Goal: Information Seeking & Learning: Learn about a topic

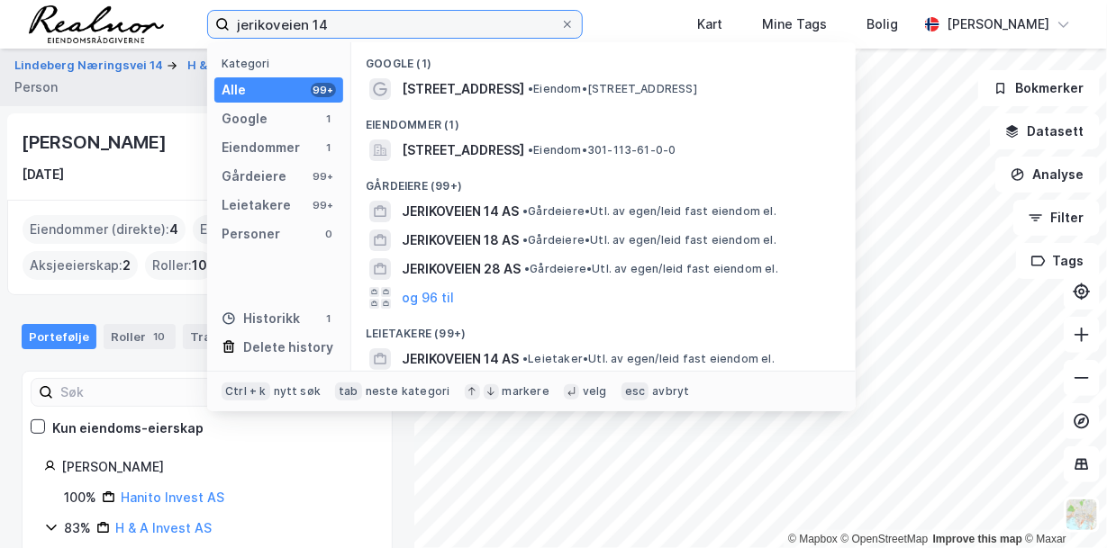
click at [349, 27] on input "jerikoveien 14" at bounding box center [395, 24] width 330 height 27
drag, startPoint x: 347, startPoint y: 26, endPoint x: 141, endPoint y: -6, distance: 207.8
click at [141, 0] on html "jerikoveien 14 Kategori Alle 99+ Google 1 Eiendommer 1 Gårdeiere 99+ Leietakere…" at bounding box center [553, 274] width 1107 height 548
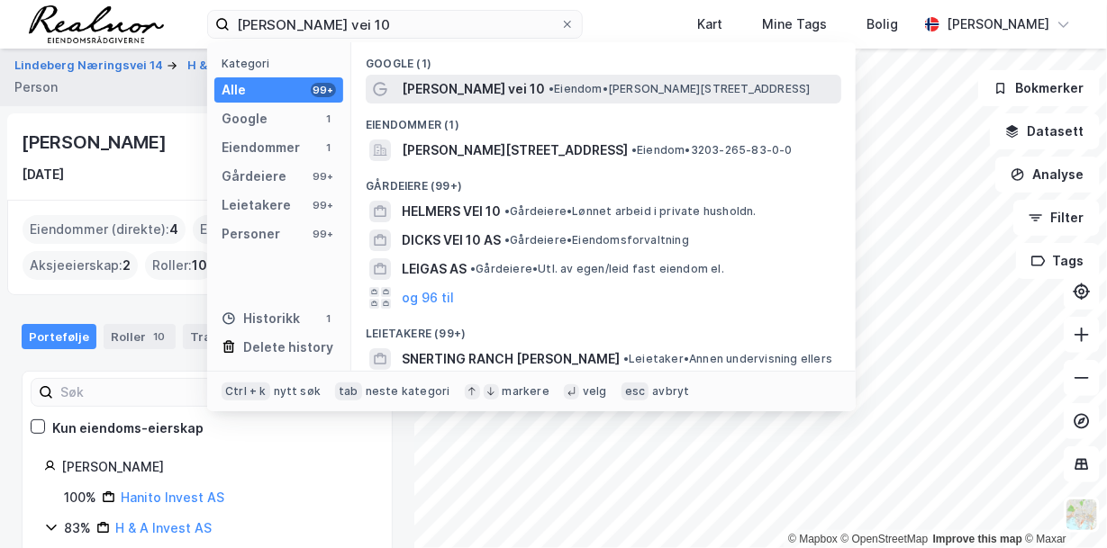
click at [648, 83] on span "• Eiendom • [PERSON_NAME][STREET_ADDRESS]" at bounding box center [679, 89] width 262 height 14
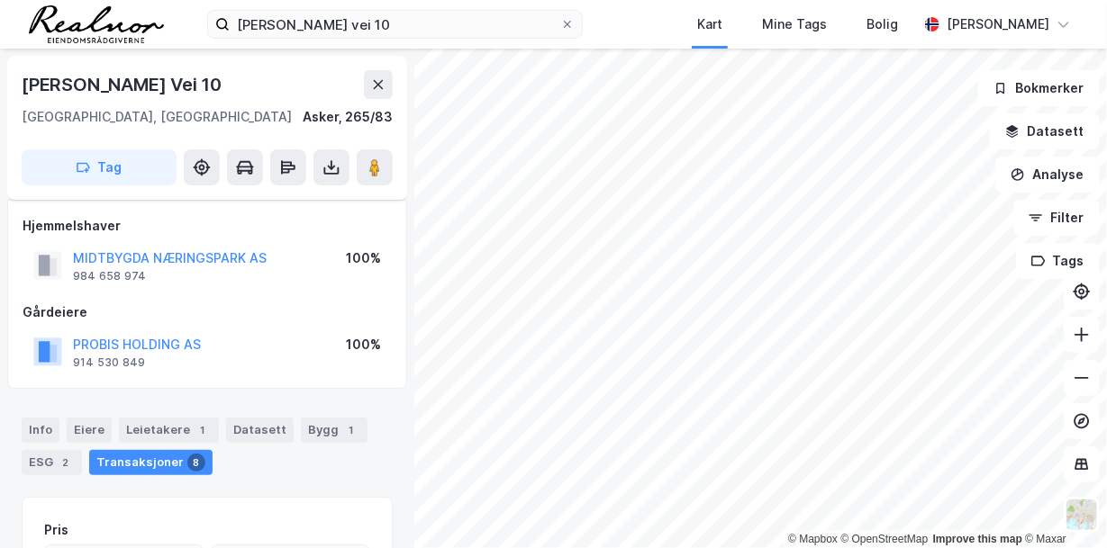
scroll to position [284, 0]
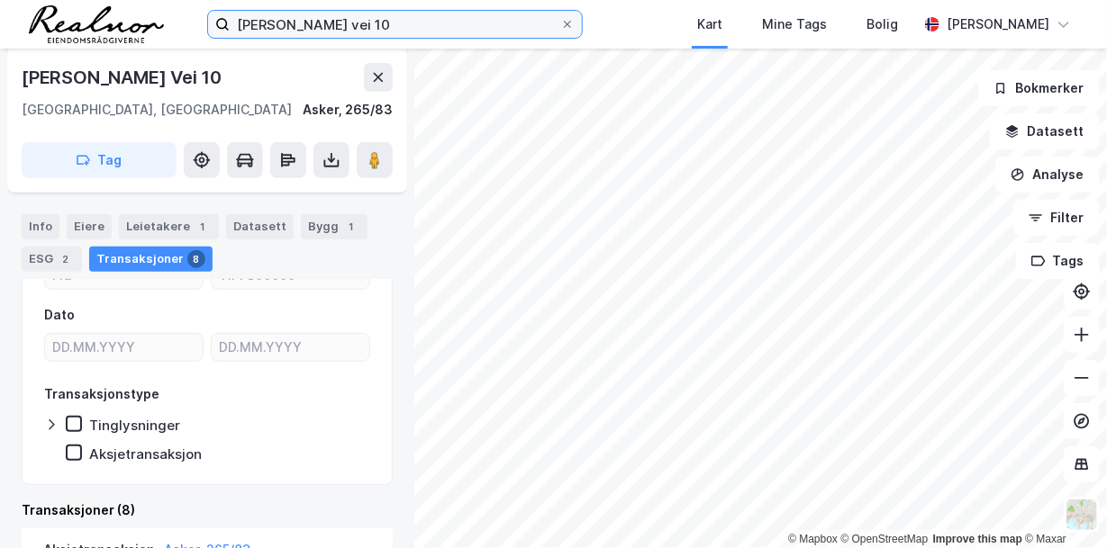
click at [371, 33] on input "[PERSON_NAME] vei 10" at bounding box center [395, 24] width 330 height 27
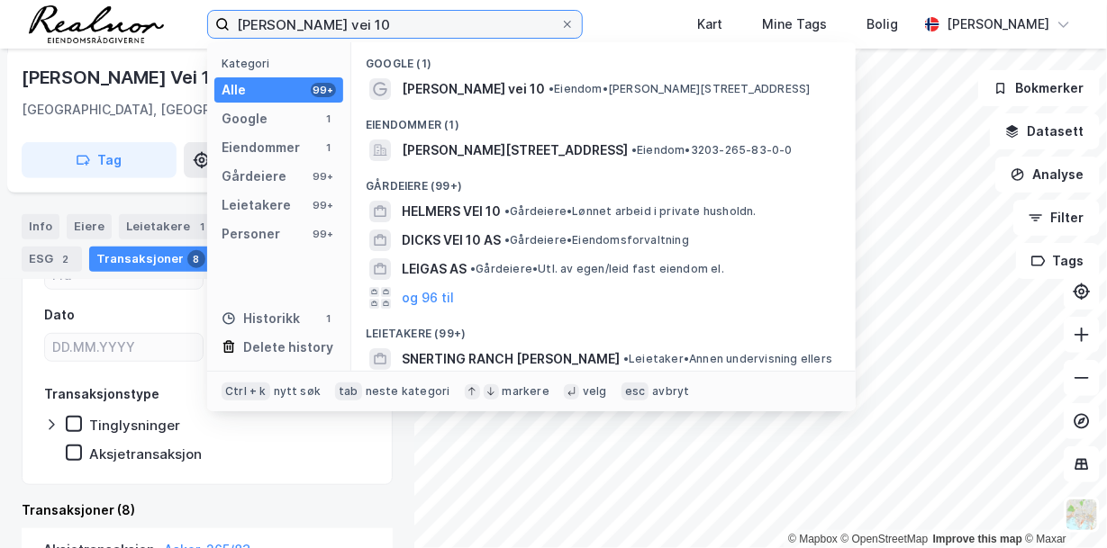
drag, startPoint x: 367, startPoint y: 29, endPoint x: 89, endPoint y: -30, distance: 284.3
click at [89, 0] on html "[PERSON_NAME] vei 10 Kategori Alle 99+ Google 1 Eiendommer 1 Gårdeiere 99+ Leie…" at bounding box center [553, 274] width 1107 height 548
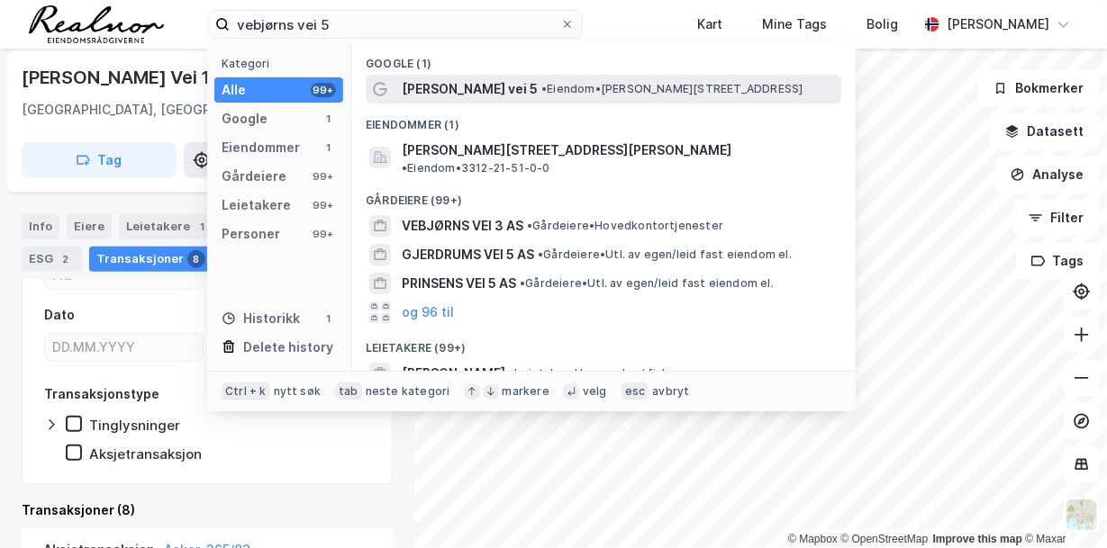
click at [402, 86] on span "[PERSON_NAME] vei 5" at bounding box center [470, 89] width 136 height 22
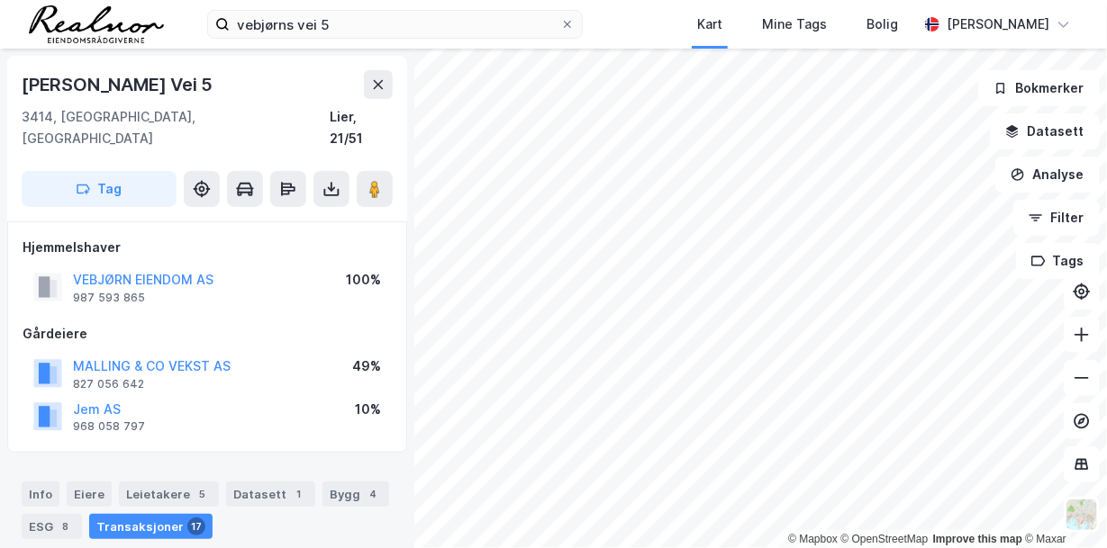
scroll to position [284, 0]
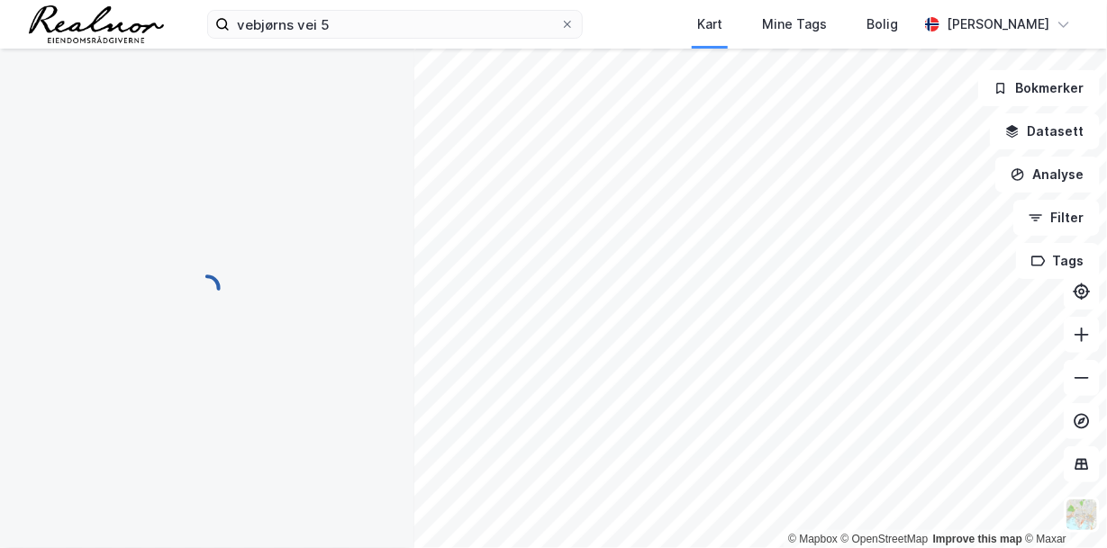
scroll to position [284, 0]
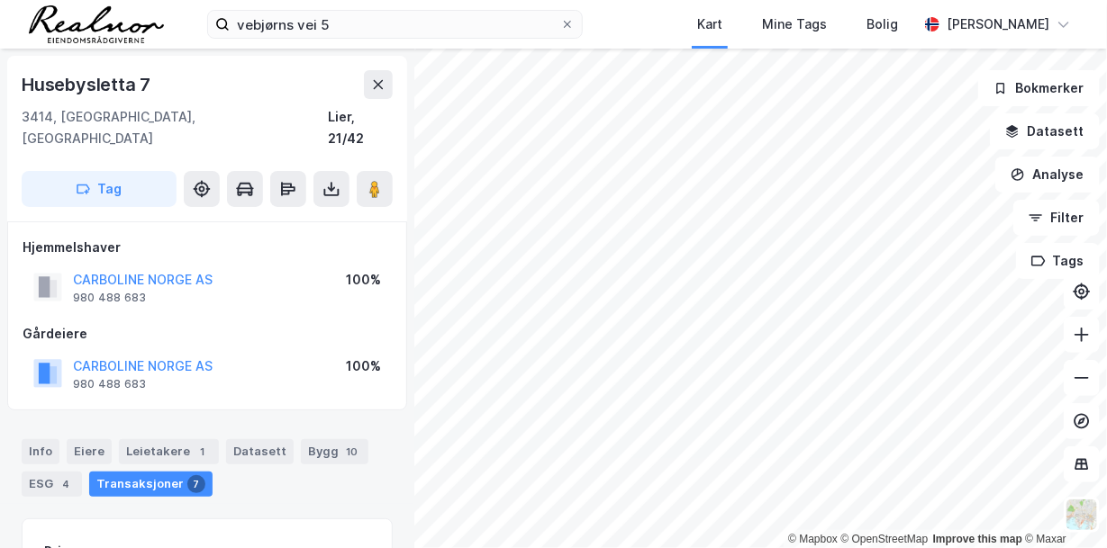
scroll to position [284, 0]
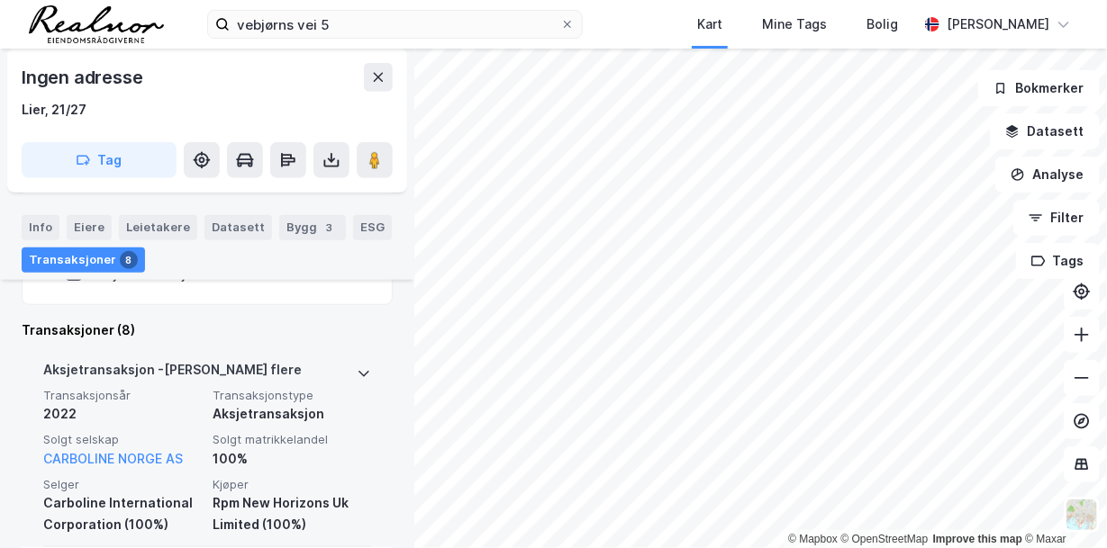
scroll to position [464, 0]
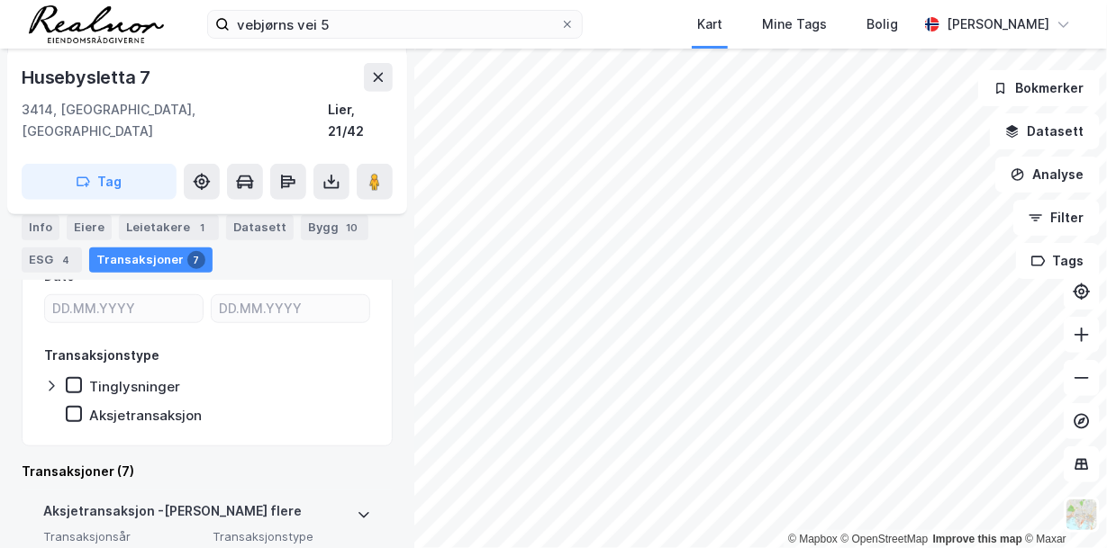
scroll to position [464, 0]
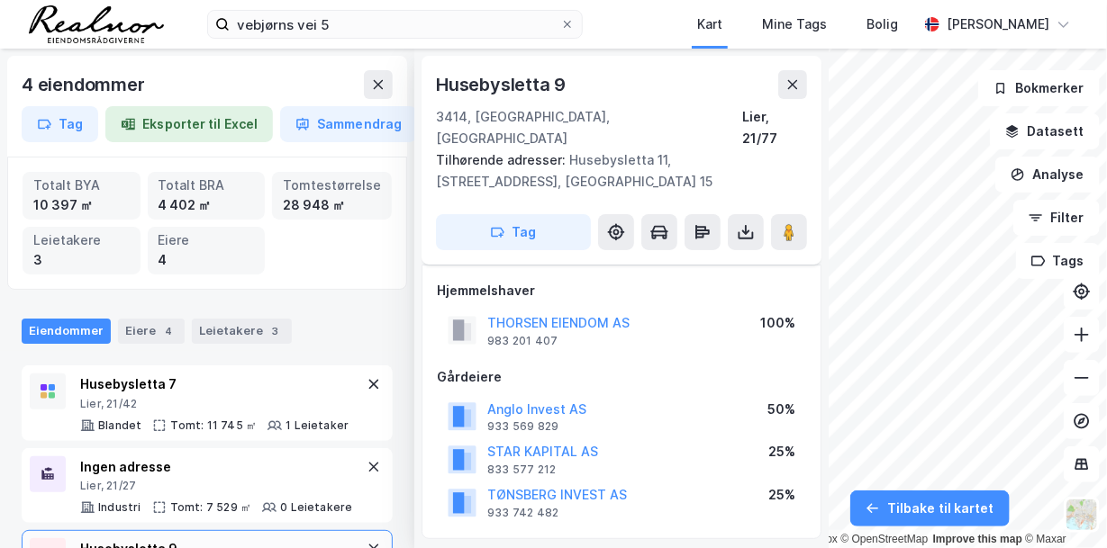
scroll to position [412, 0]
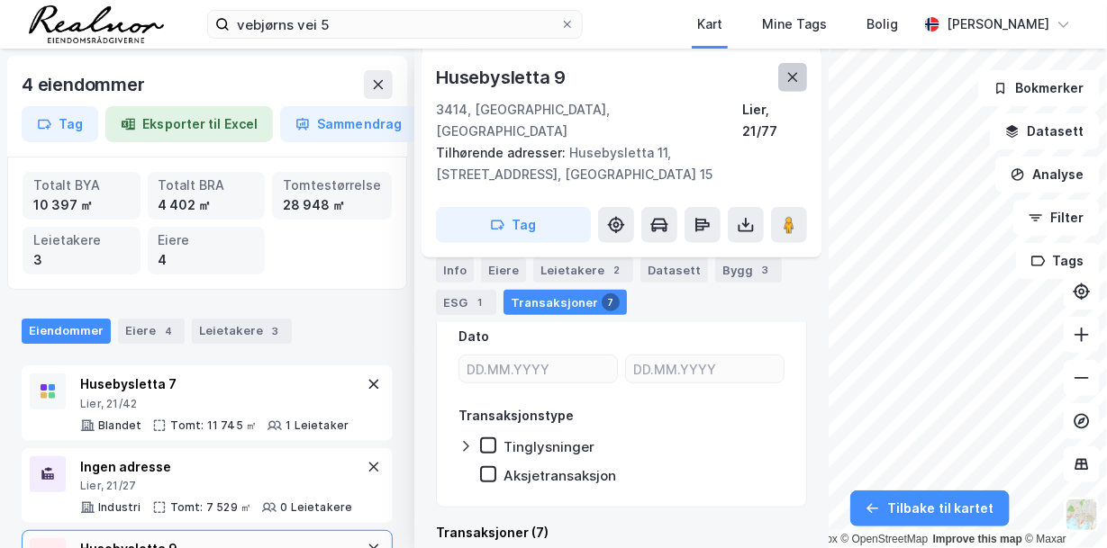
click at [785, 76] on icon at bounding box center [792, 77] width 14 height 14
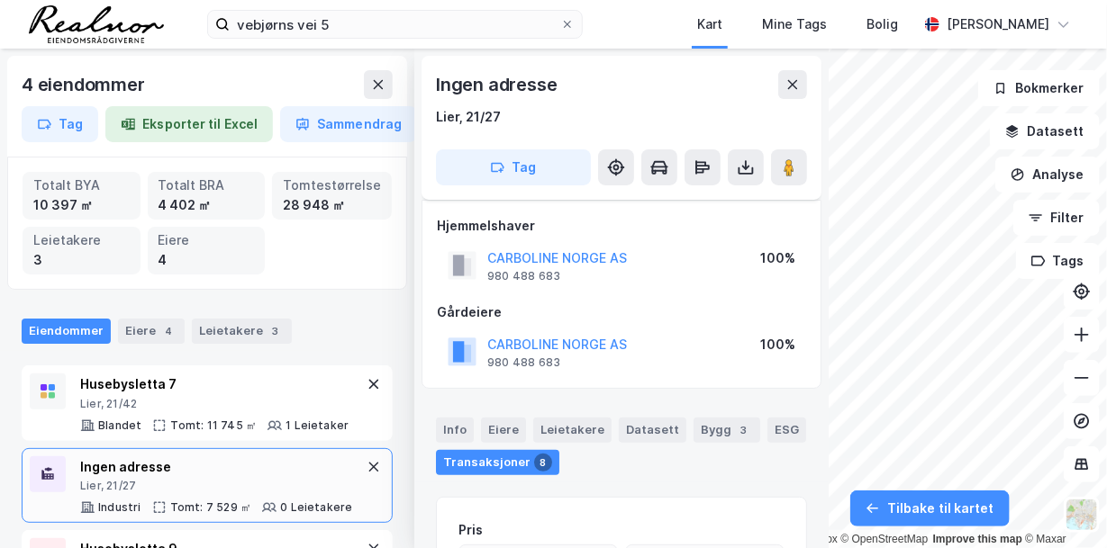
scroll to position [284, 0]
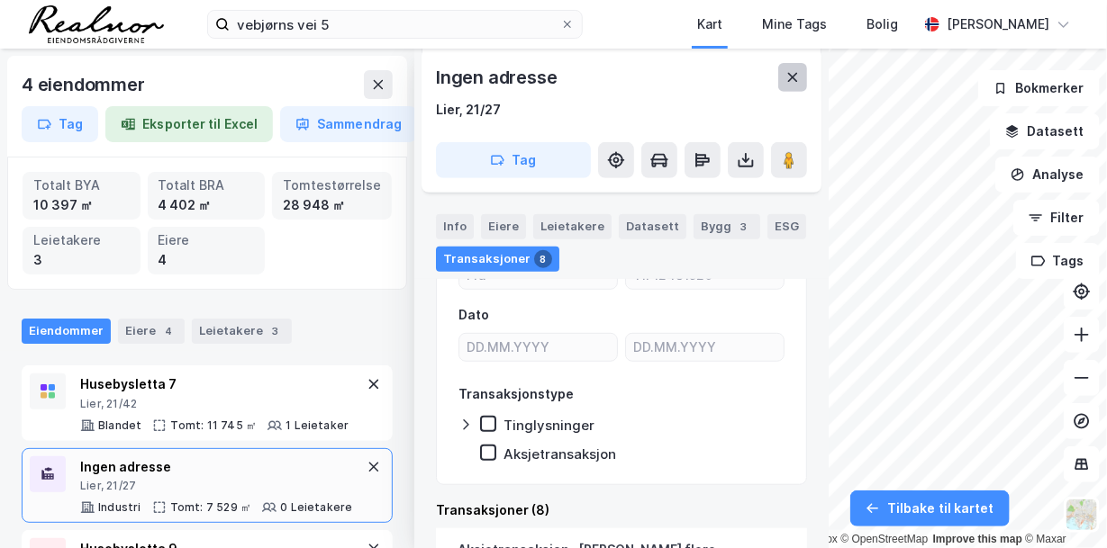
click at [787, 71] on icon at bounding box center [792, 77] width 14 height 14
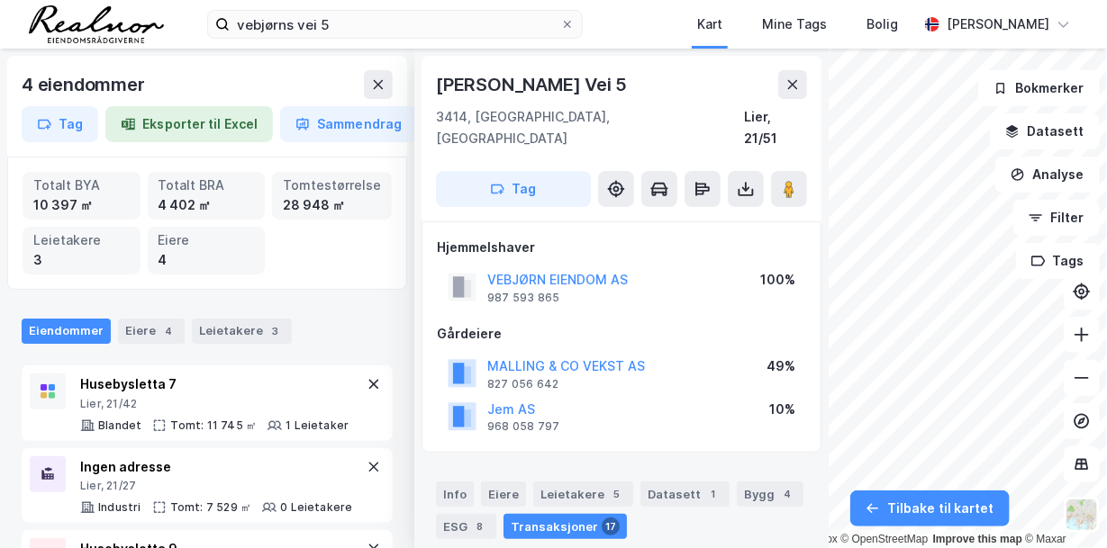
scroll to position [284, 0]
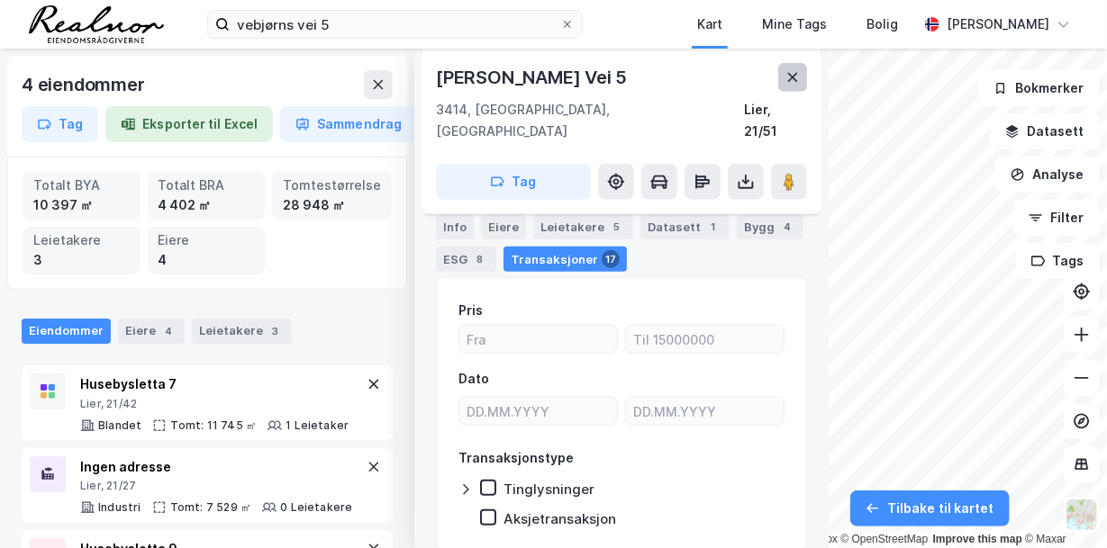
click at [796, 80] on icon at bounding box center [793, 77] width 10 height 9
click at [797, 81] on icon at bounding box center [793, 77] width 10 height 9
click at [801, 75] on button at bounding box center [792, 77] width 29 height 29
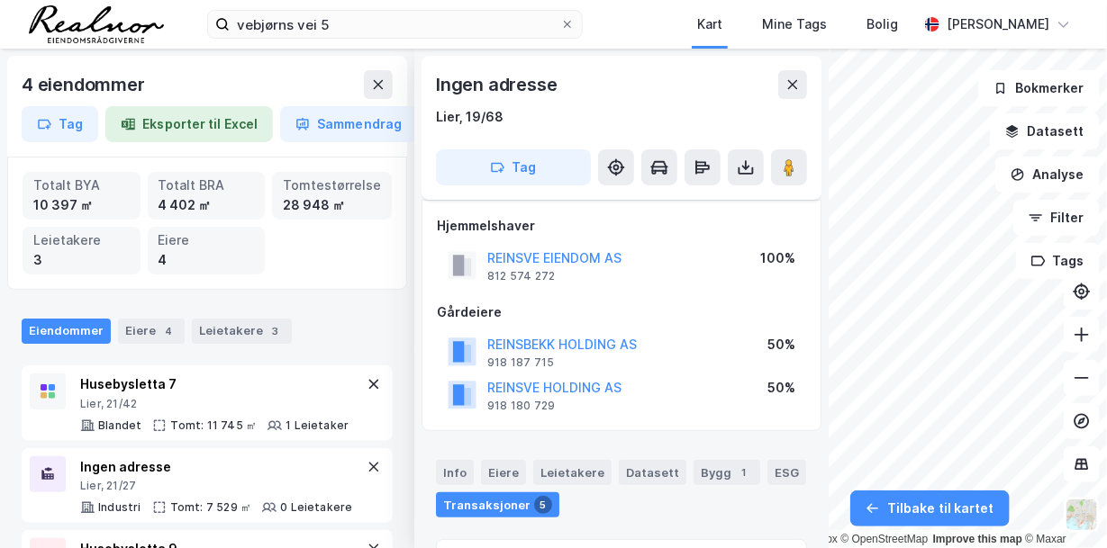
scroll to position [284, 0]
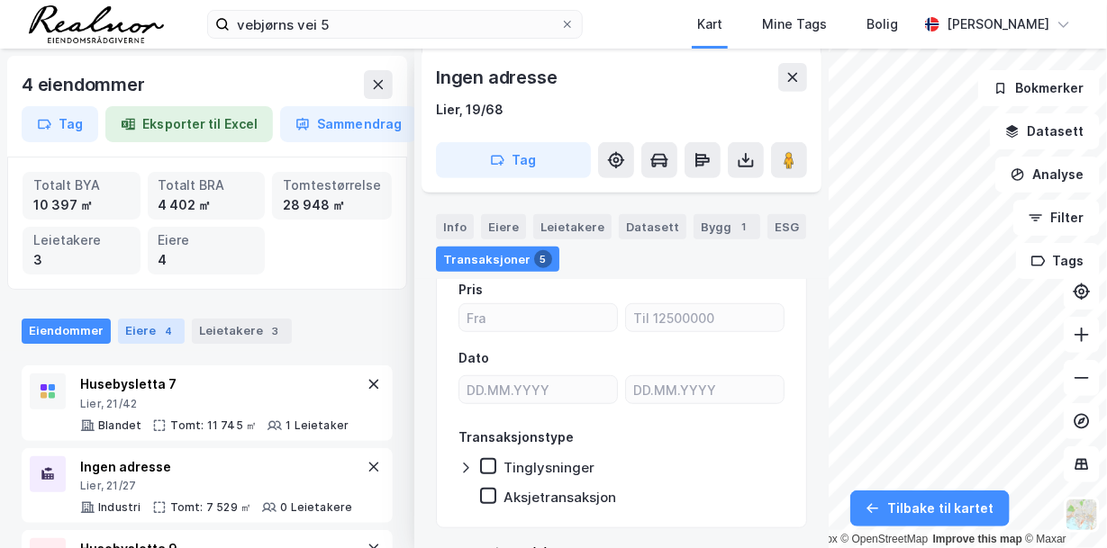
click at [128, 325] on div "Eiere 4" at bounding box center [151, 331] width 67 height 25
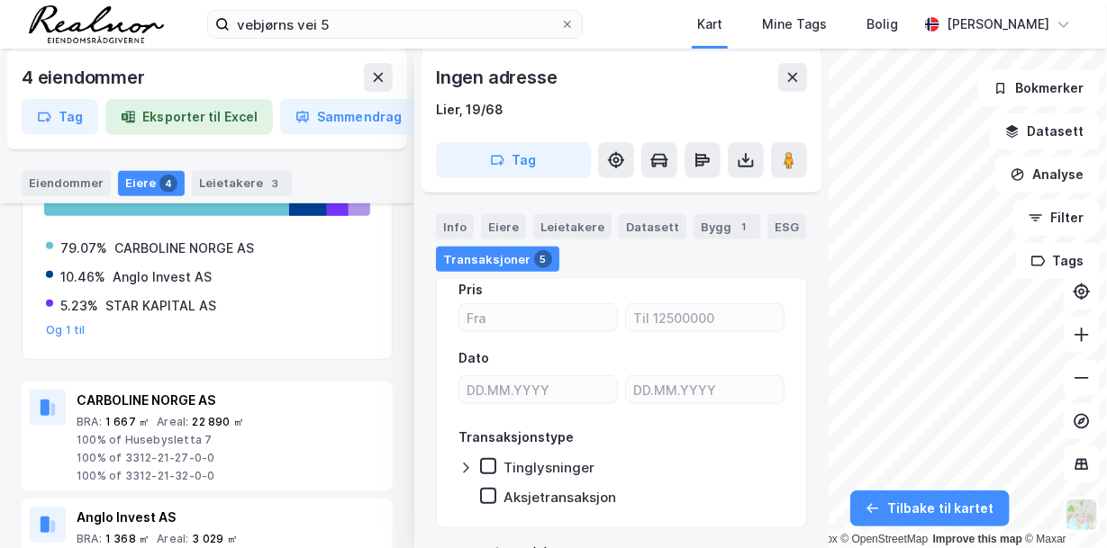
scroll to position [278, 0]
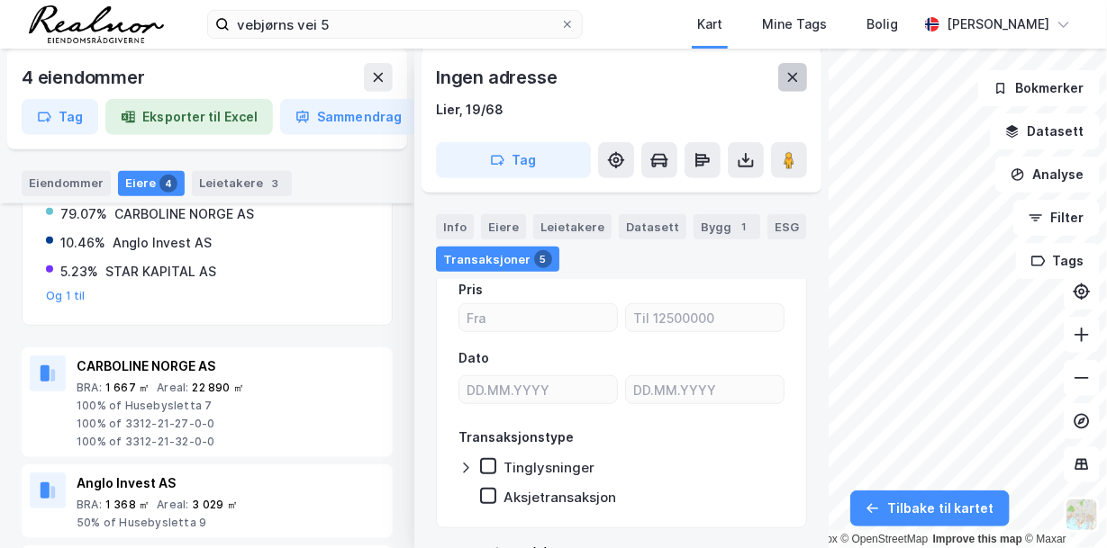
click at [791, 75] on icon at bounding box center [792, 77] width 14 height 14
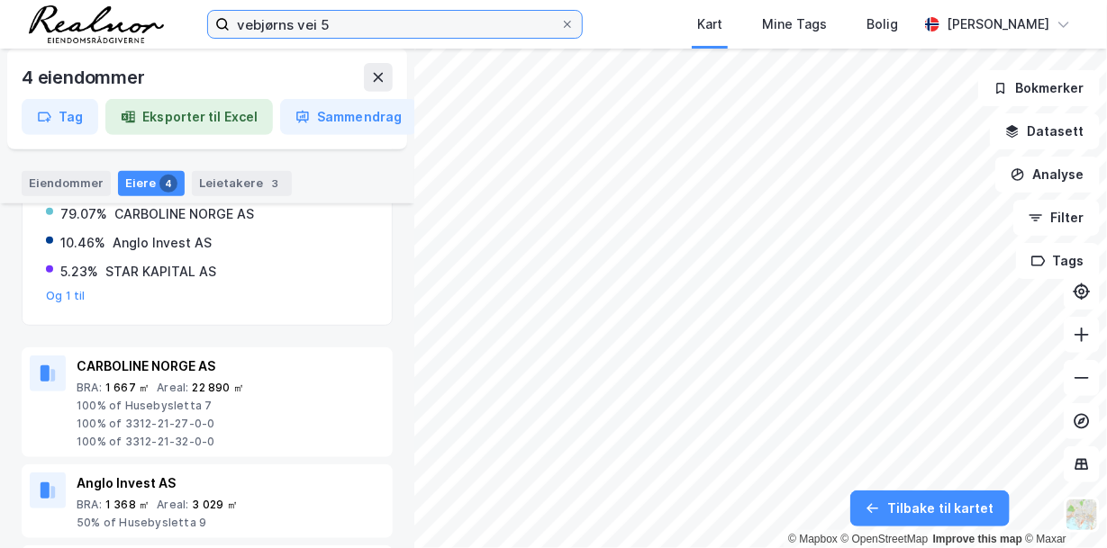
click at [352, 28] on input "vebjørns vei 5" at bounding box center [395, 24] width 330 height 27
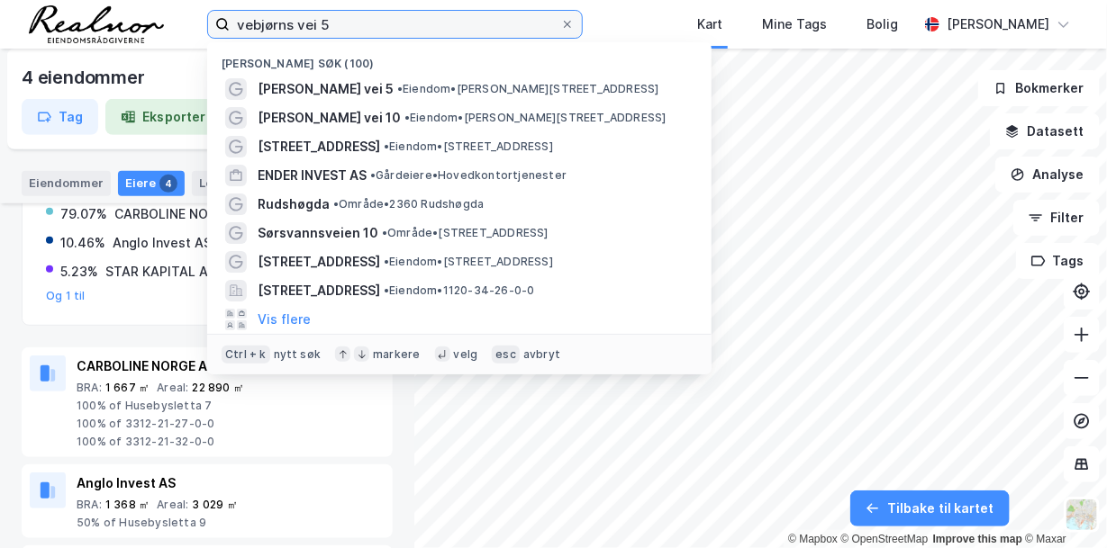
drag, startPoint x: 352, startPoint y: 27, endPoint x: 174, endPoint y: -1, distance: 180.5
click at [174, 0] on html "vebjørns vei 5 Nylige søk (100) [PERSON_NAME] vei 5 • Eiendom • [STREET_ADDRESS…" at bounding box center [553, 274] width 1107 height 548
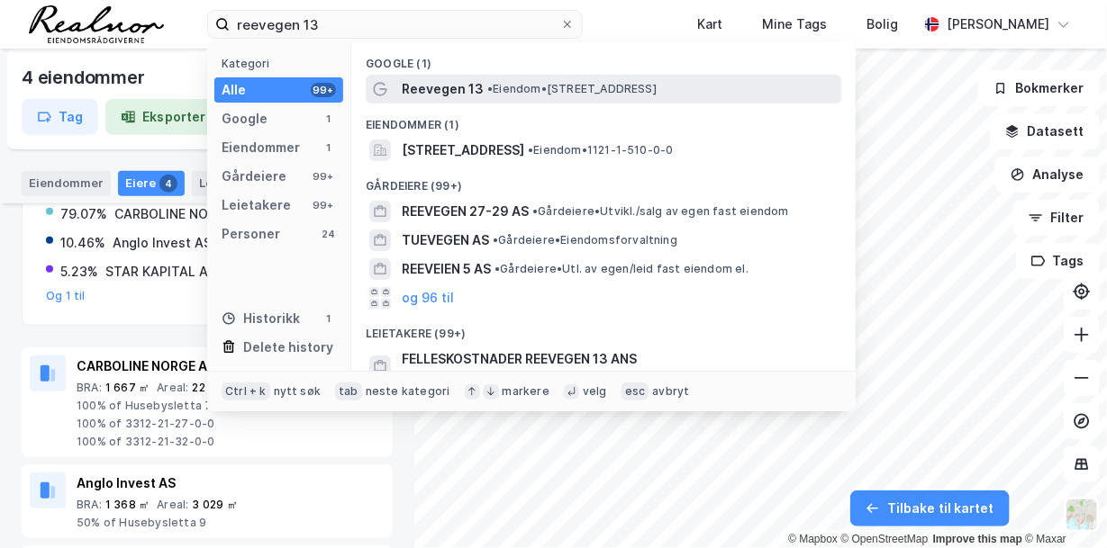
click at [573, 98] on div "Reevegen 13 • [PERSON_NAME] 13, 4340 Bryne" at bounding box center [620, 89] width 436 height 22
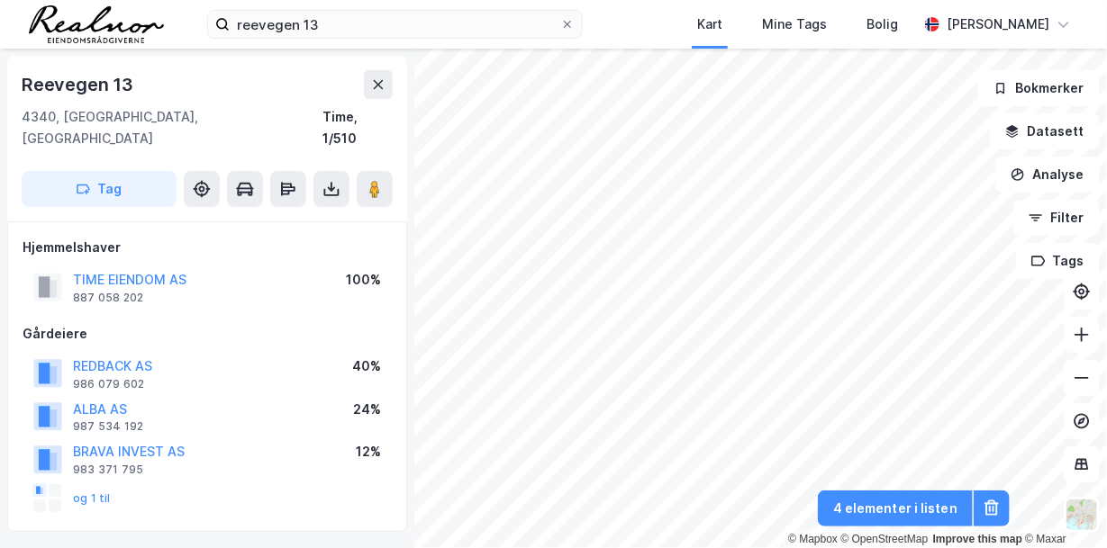
scroll to position [284, 0]
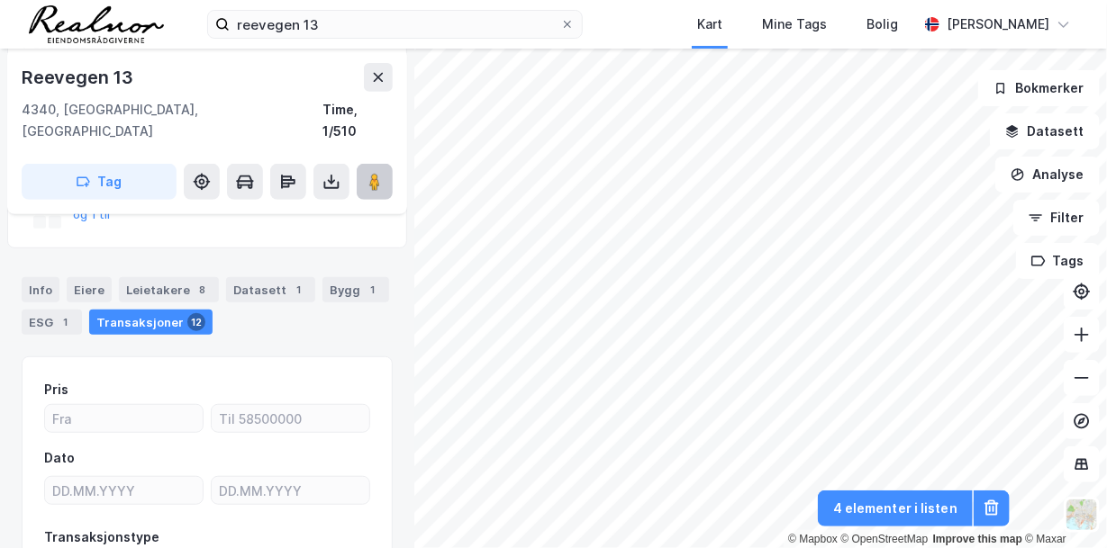
click at [367, 173] on icon at bounding box center [375, 182] width 18 height 18
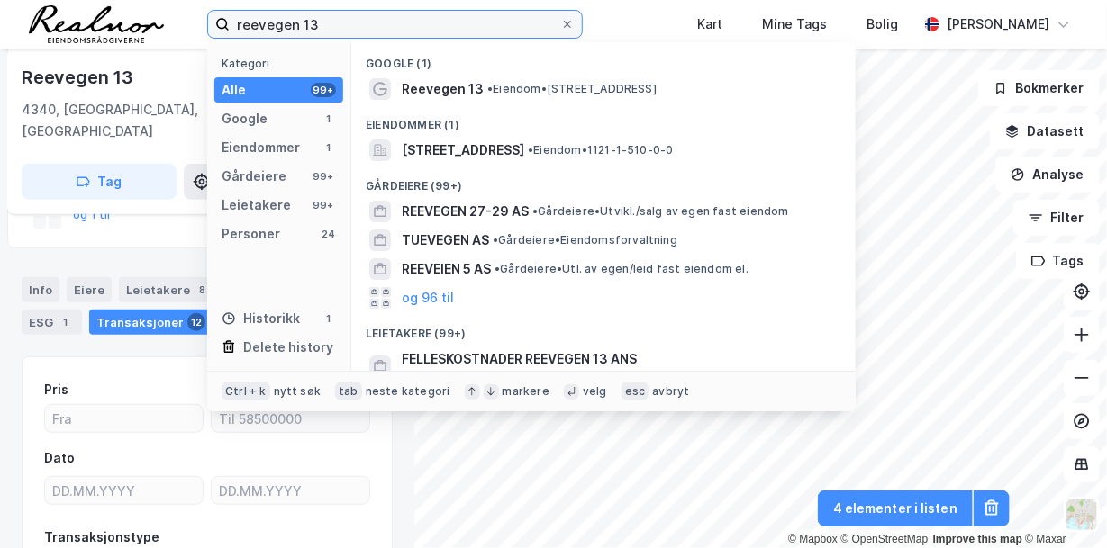
drag, startPoint x: 339, startPoint y: 28, endPoint x: 140, endPoint y: -6, distance: 201.9
click at [140, 0] on html "reevegen 13 Kategori Alle 99+ Google 1 Eiendommer 1 Gårdeiere 99+ Leietakere 99…" at bounding box center [553, 274] width 1107 height 548
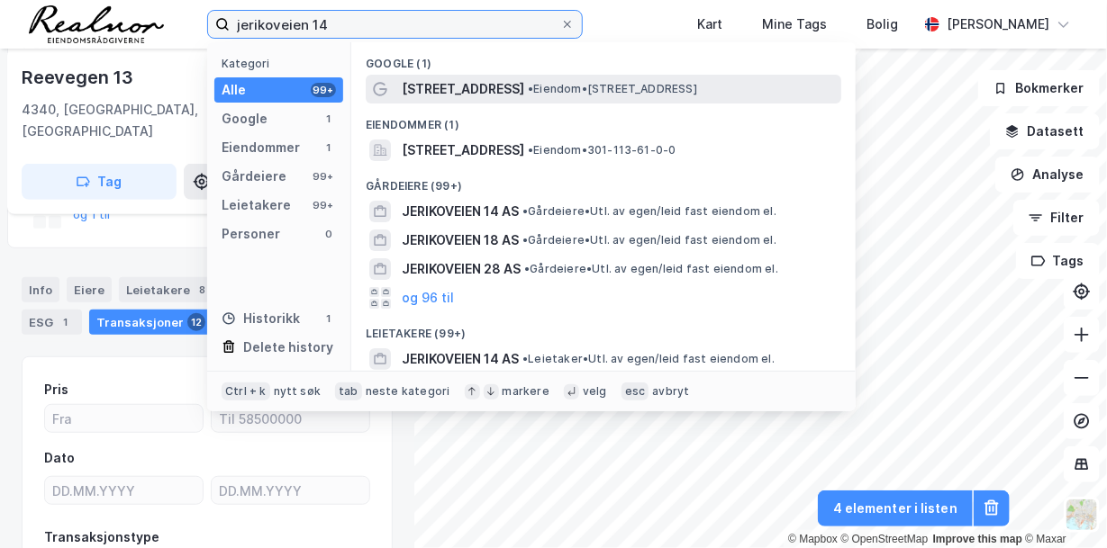
type input "jerikoveien 14"
click at [615, 91] on span "• Eiendom • [STREET_ADDRESS]" at bounding box center [612, 89] width 169 height 14
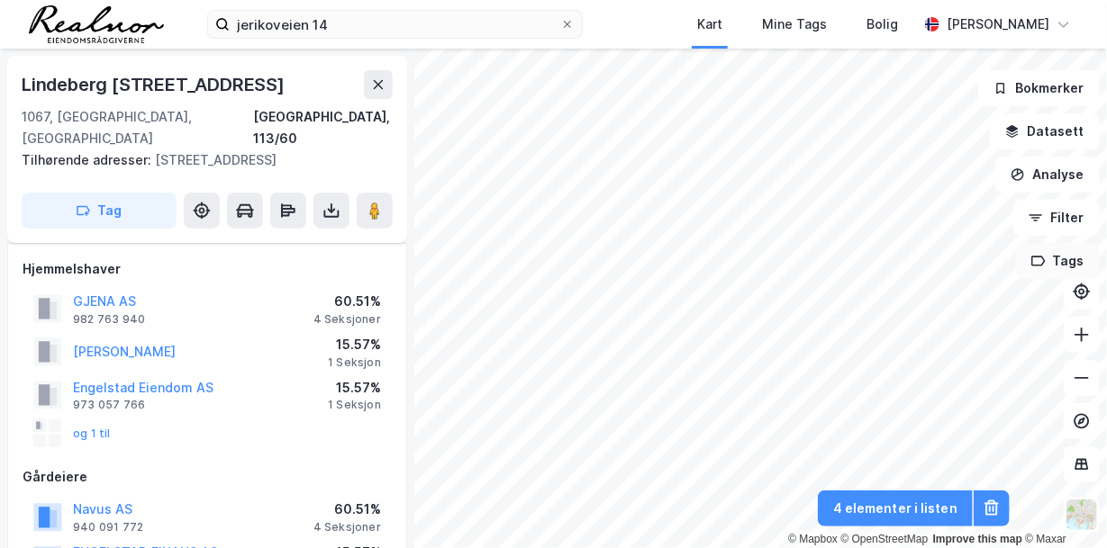
scroll to position [284, 0]
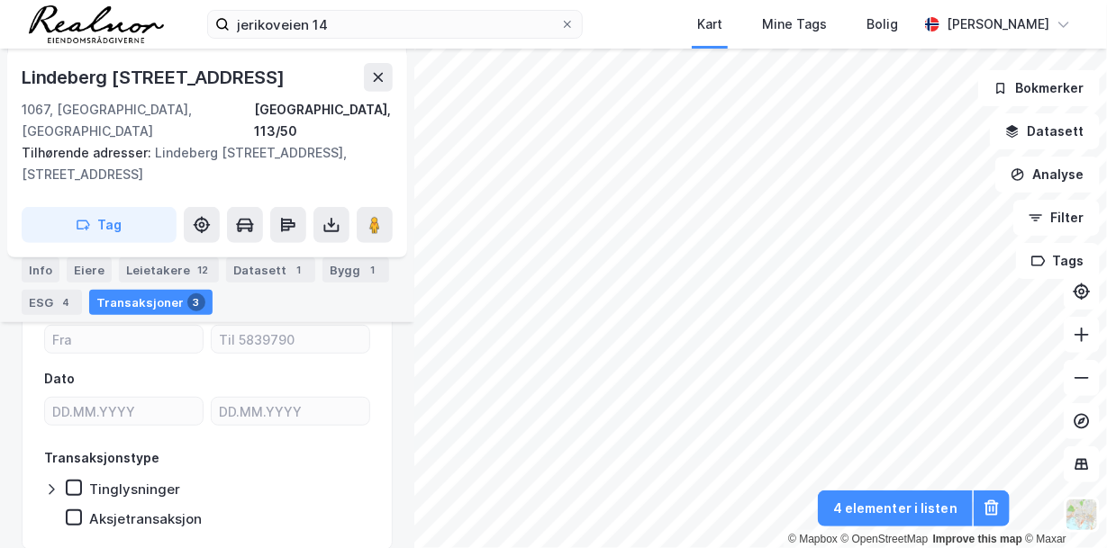
scroll to position [14, 0]
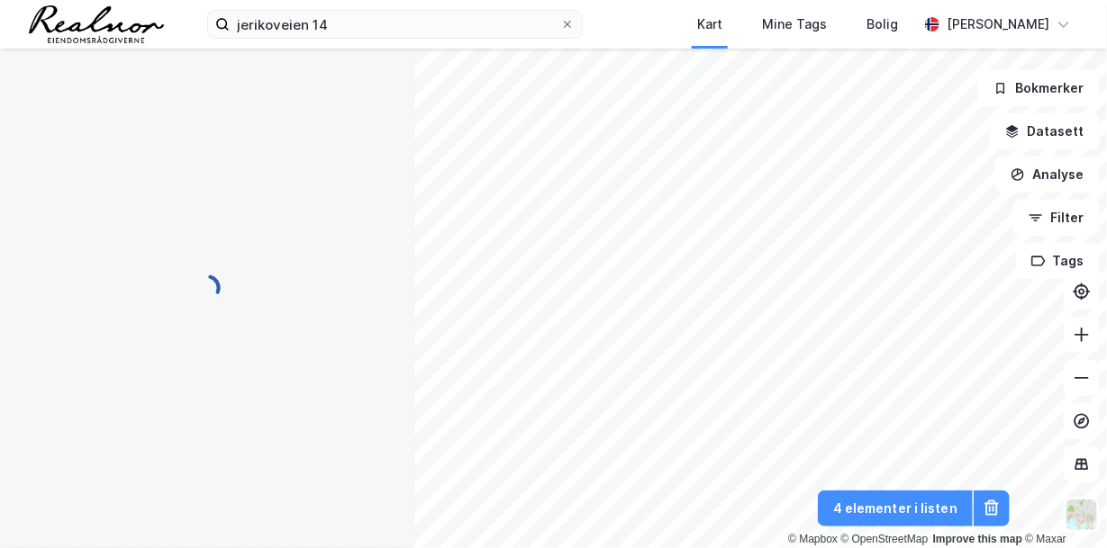
scroll to position [14, 0]
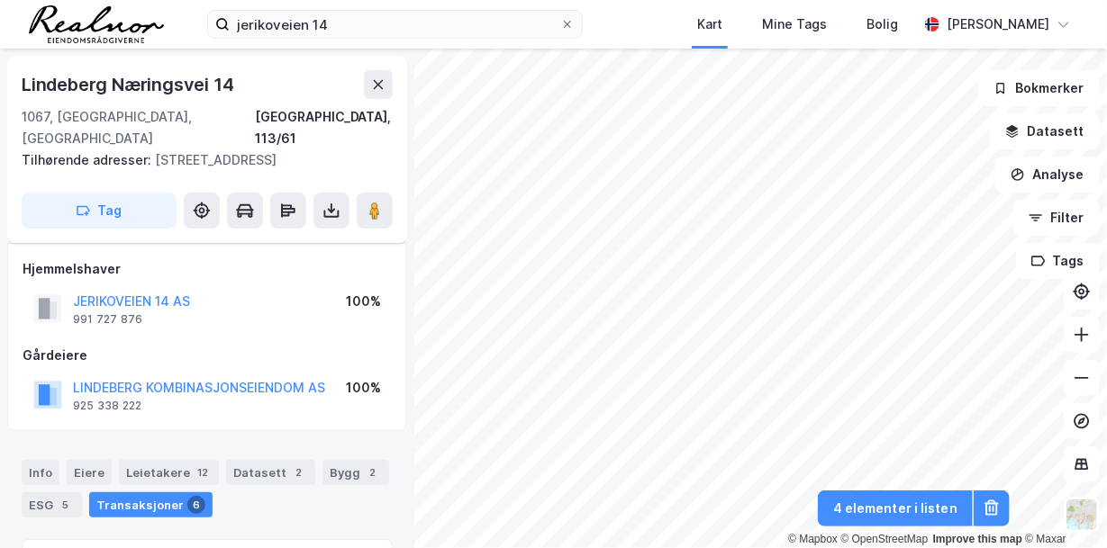
scroll to position [14, 0]
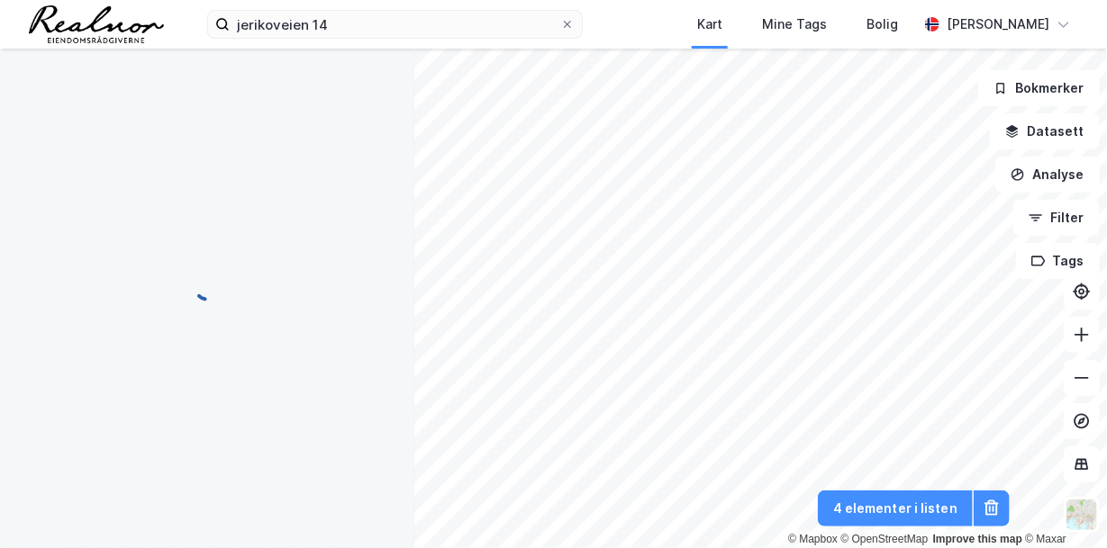
scroll to position [14, 0]
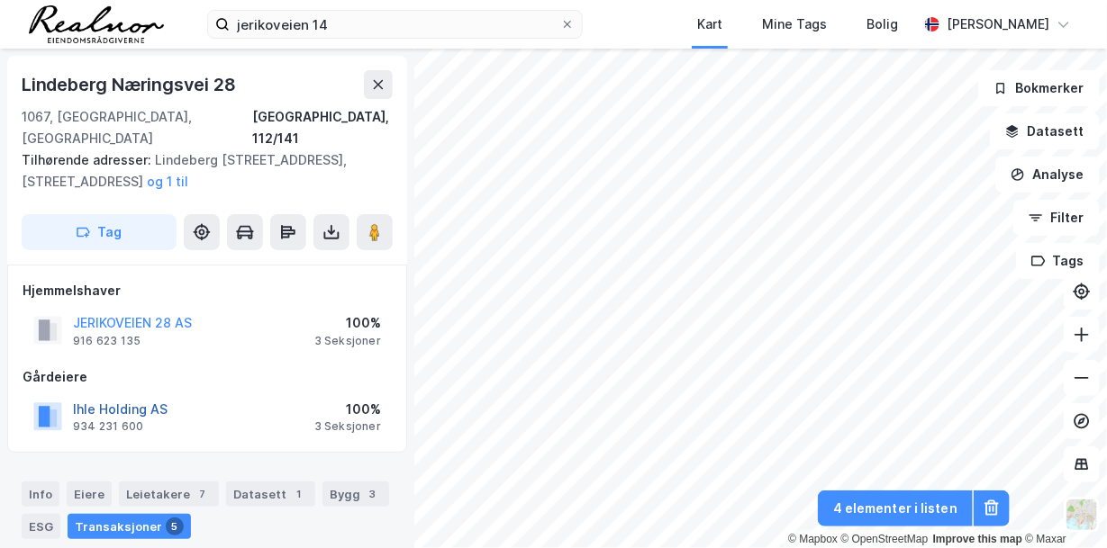
click at [0, 0] on button "Ihle Holding AS" at bounding box center [0, 0] width 0 height 0
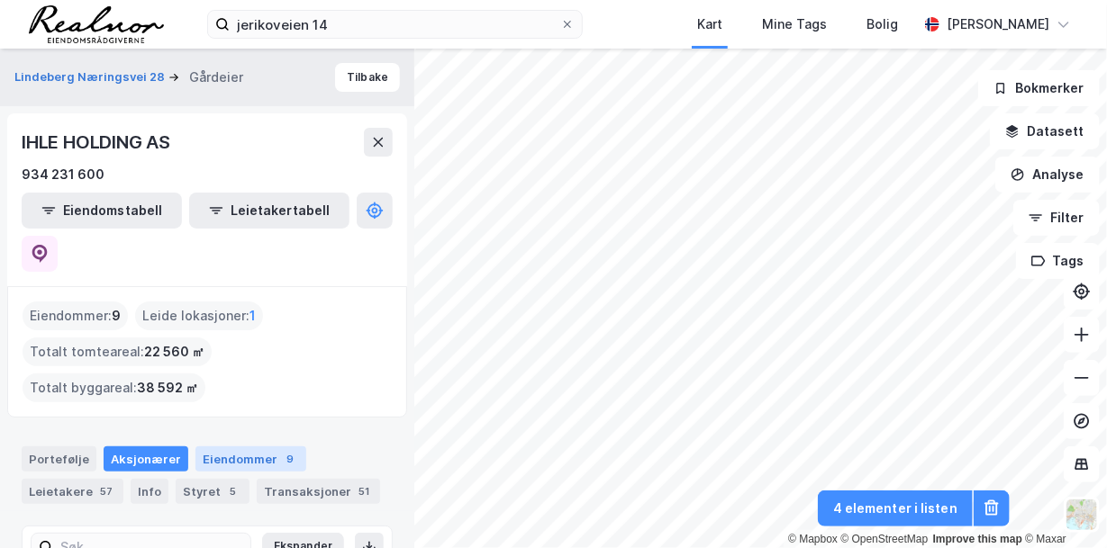
click at [229, 447] on div "Eiendommer 9" at bounding box center [250, 459] width 111 height 25
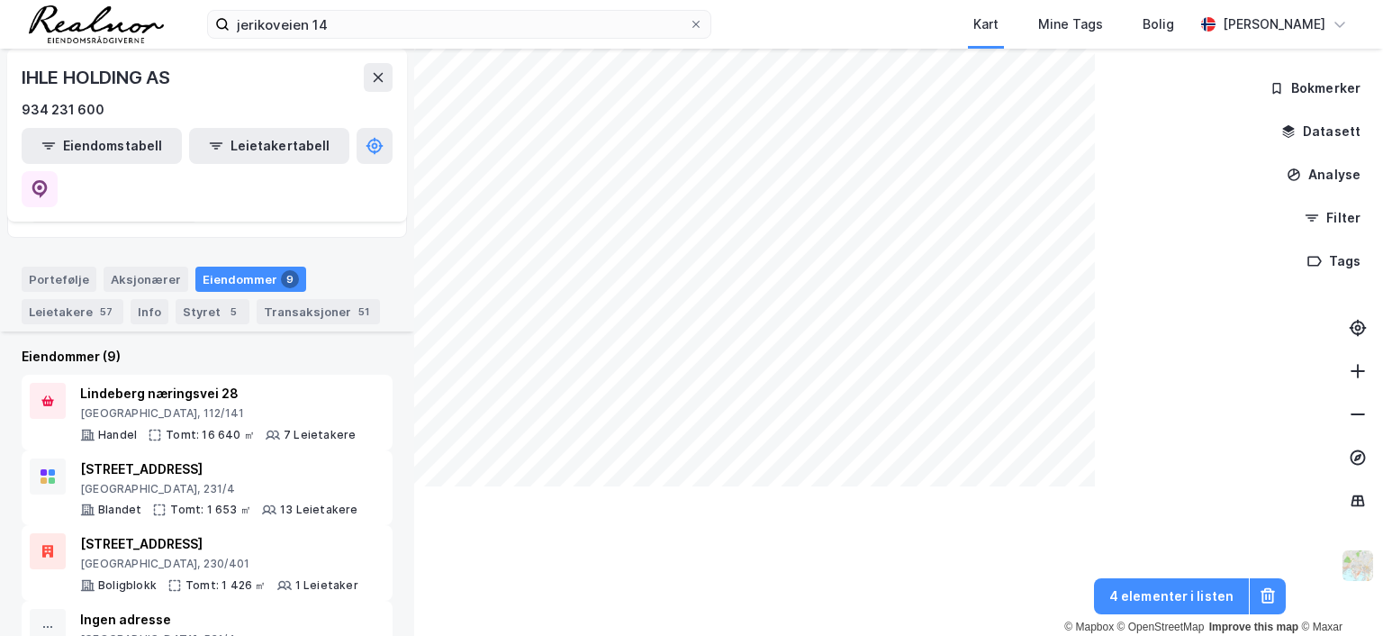
scroll to position [180, 0]
